Goal: Find specific page/section: Find specific page/section

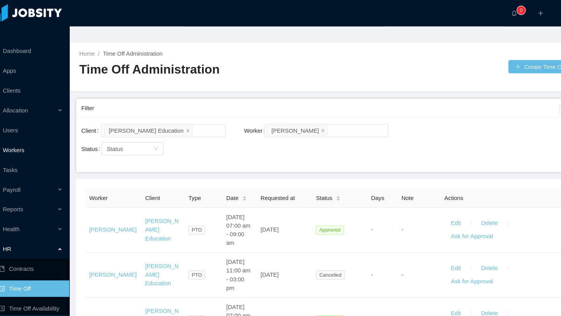
click at [29, 134] on link "Workers" at bounding box center [39, 142] width 66 height 16
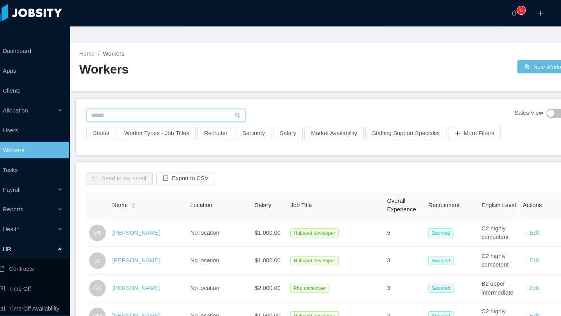
click at [141, 103] on input "text" at bounding box center [169, 109] width 150 height 12
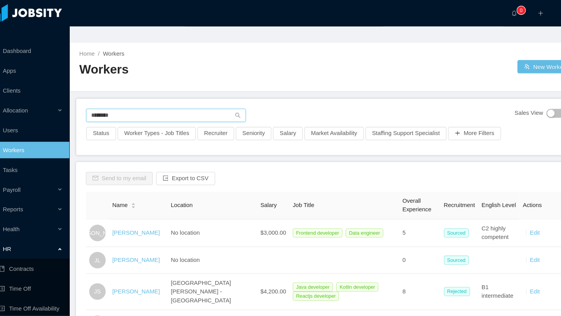
type input "********"
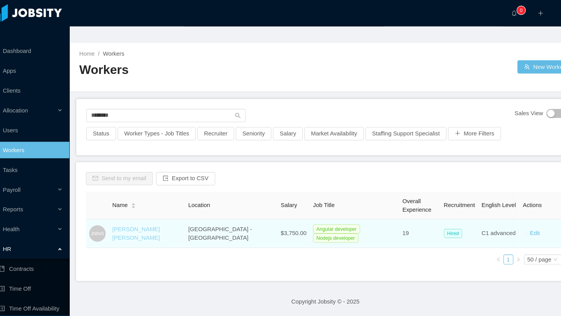
click at [137, 213] on link "[PERSON_NAME] [PERSON_NAME]" at bounding box center [140, 220] width 45 height 14
